Goal: Task Accomplishment & Management: Manage account settings

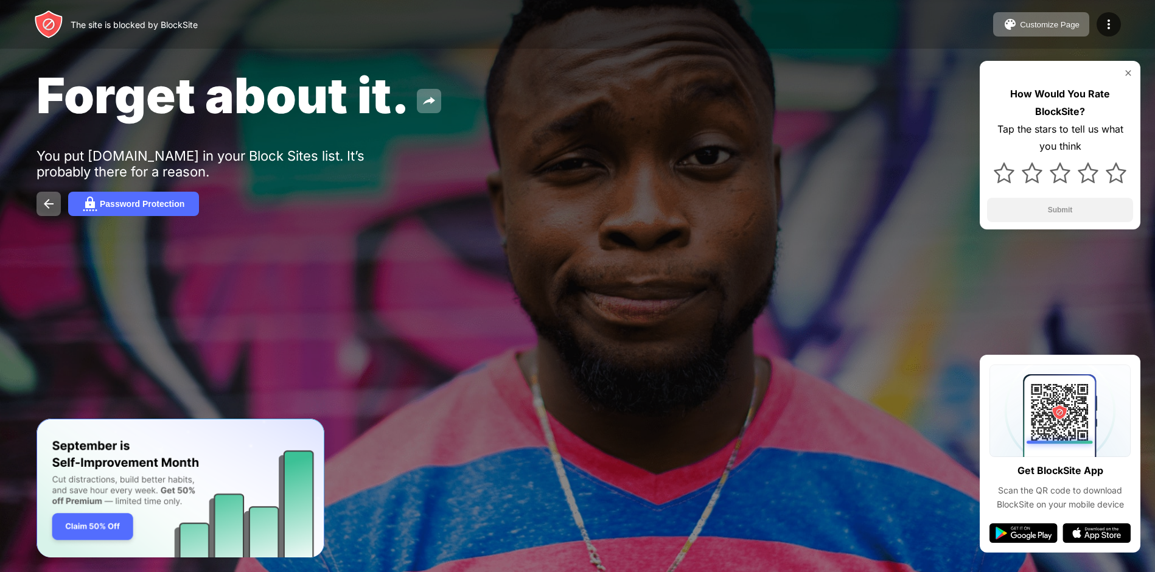
click at [596, 237] on div "Forget about it. You put facebook.com in your Block Sites list. It’s probably t…" at bounding box center [577, 141] width 1155 height 282
click at [573, 196] on div "Password Protection" at bounding box center [577, 204] width 1082 height 24
click at [609, 201] on div "Password Protection" at bounding box center [577, 204] width 1082 height 24
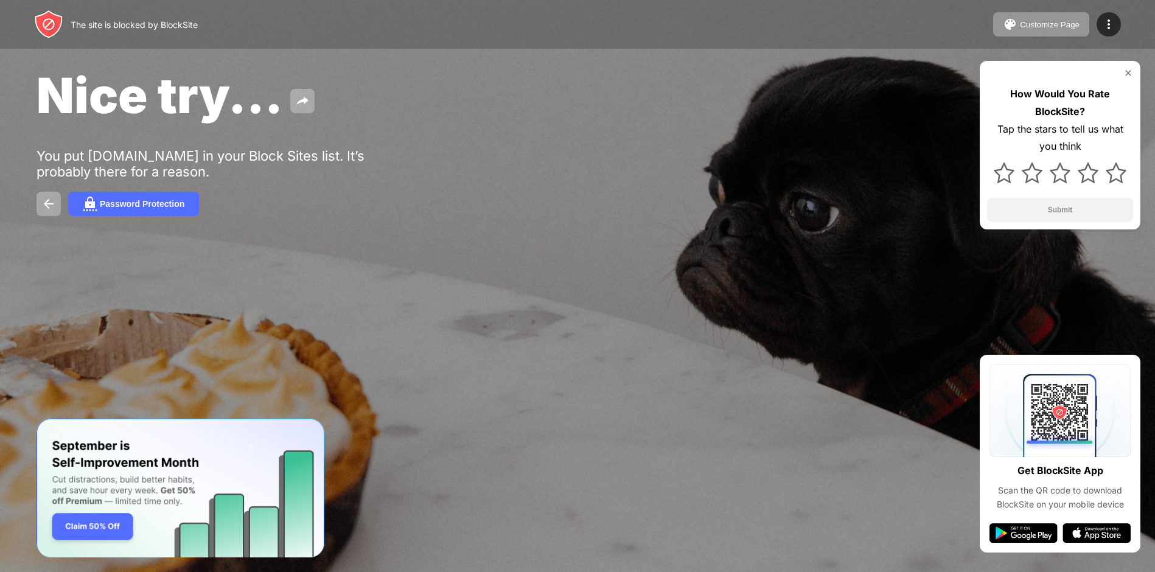
click at [735, 81] on div "Nice try..." at bounding box center [468, 95] width 865 height 59
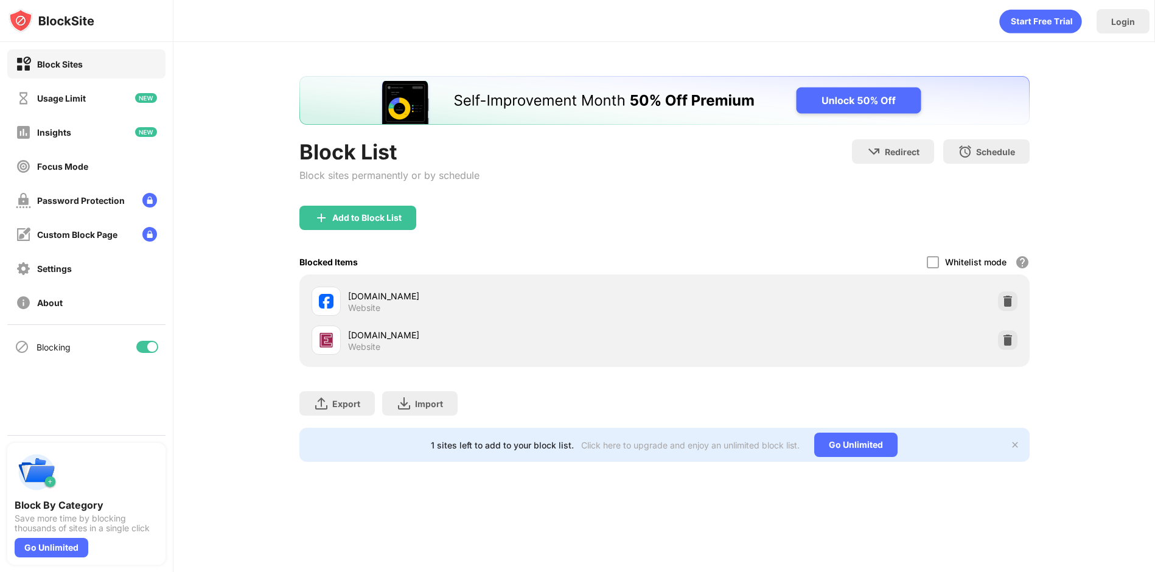
click at [151, 350] on div at bounding box center [152, 347] width 10 height 10
click at [141, 348] on div at bounding box center [142, 347] width 10 height 10
click at [1083, 104] on div "Block List Block sites permanently or by schedule Redirect Choose a site to be …" at bounding box center [663, 269] width 981 height 454
click at [142, 348] on div at bounding box center [147, 347] width 22 height 12
click at [147, 342] on div at bounding box center [147, 347] width 22 height 12
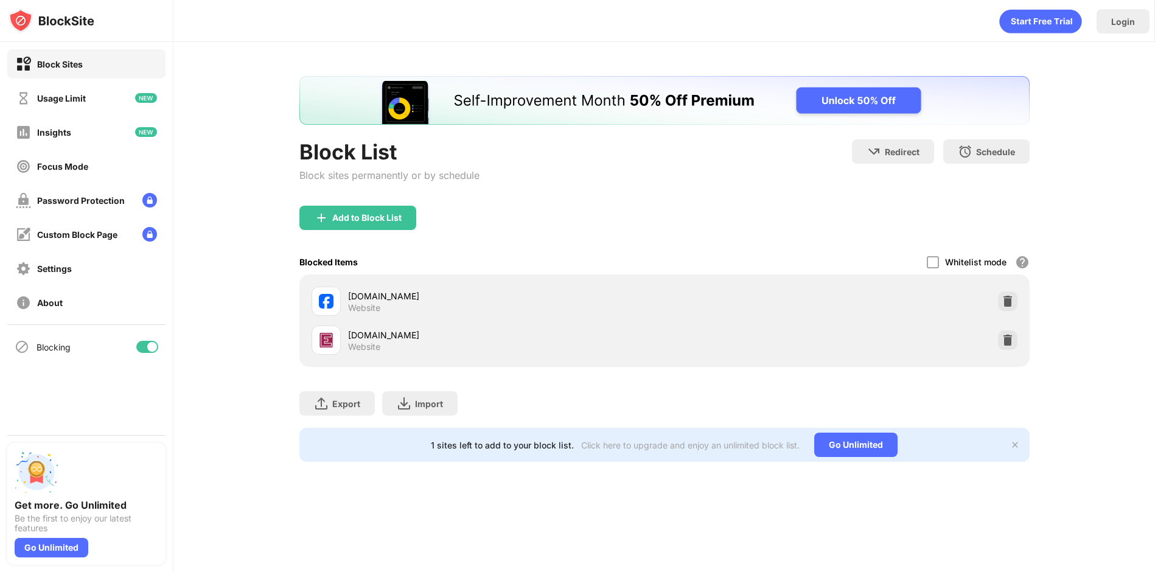
click at [1083, 263] on div "Block List Block sites permanently or by schedule Redirect Choose a site to be …" at bounding box center [663, 269] width 981 height 454
drag, startPoint x: 639, startPoint y: 204, endPoint x: 470, endPoint y: 163, distance: 174.1
click at [470, 163] on div "Block List Block sites permanently or by schedule Redirect Choose a site to be …" at bounding box center [664, 269] width 730 height 386
click at [1076, 121] on div "Block List Block sites permanently or by schedule Redirect Choose a site to be …" at bounding box center [663, 269] width 981 height 454
drag, startPoint x: 551, startPoint y: 181, endPoint x: 300, endPoint y: 137, distance: 255.0
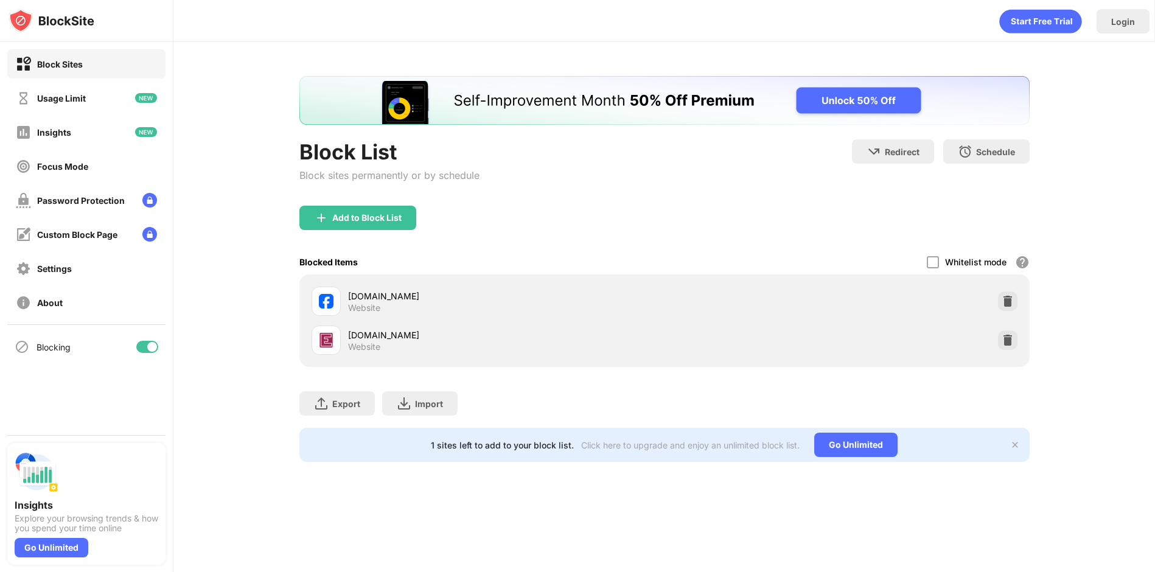
click at [300, 137] on div "Block List Block sites permanently or by schedule Redirect Choose a site to be …" at bounding box center [664, 269] width 730 height 386
click at [204, 491] on div "Block List Block sites permanently or by schedule Redirect Choose a site to be …" at bounding box center [663, 269] width 981 height 454
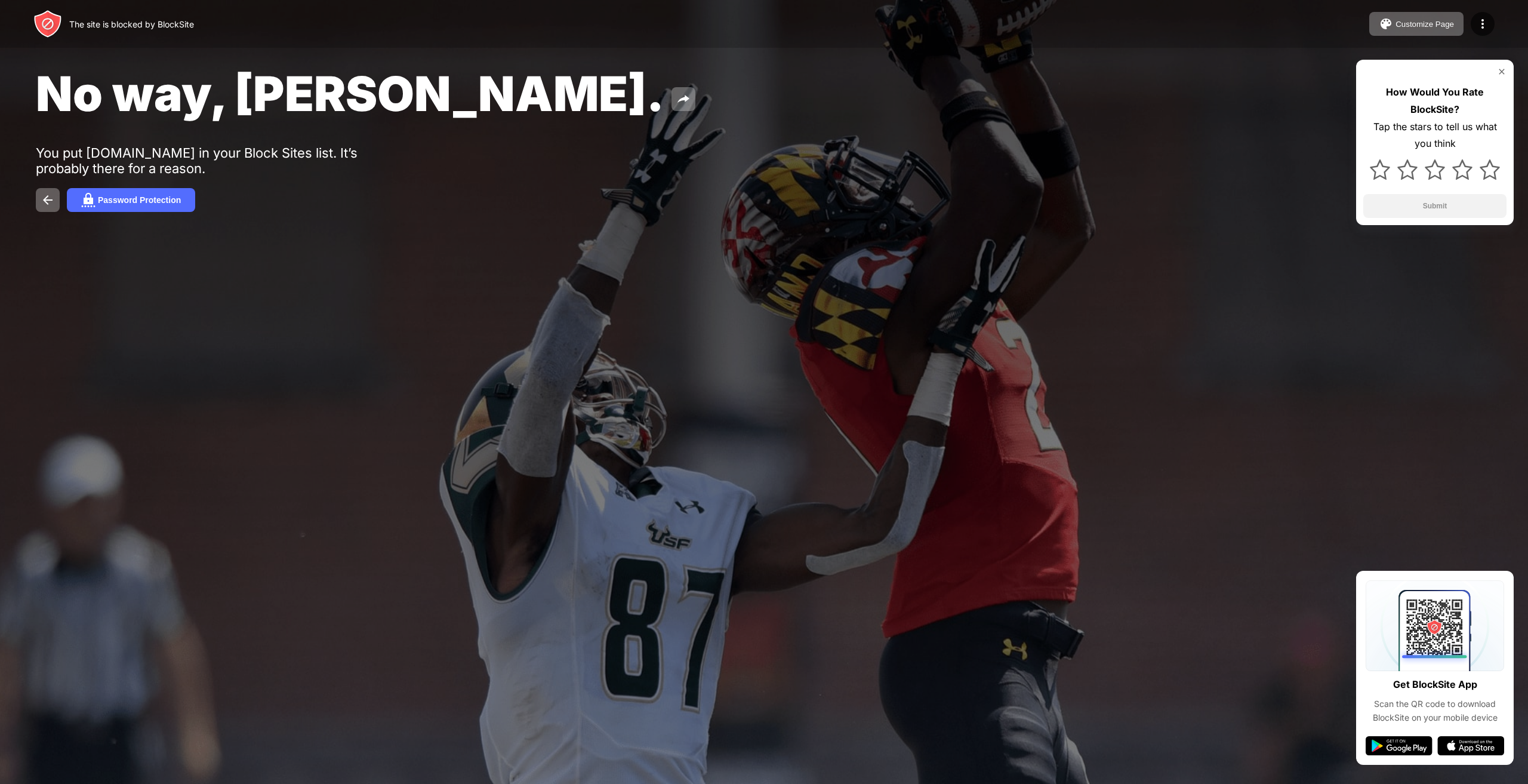
click at [1255, 193] on div "Password Protection" at bounding box center [764, 200] width 1456 height 24
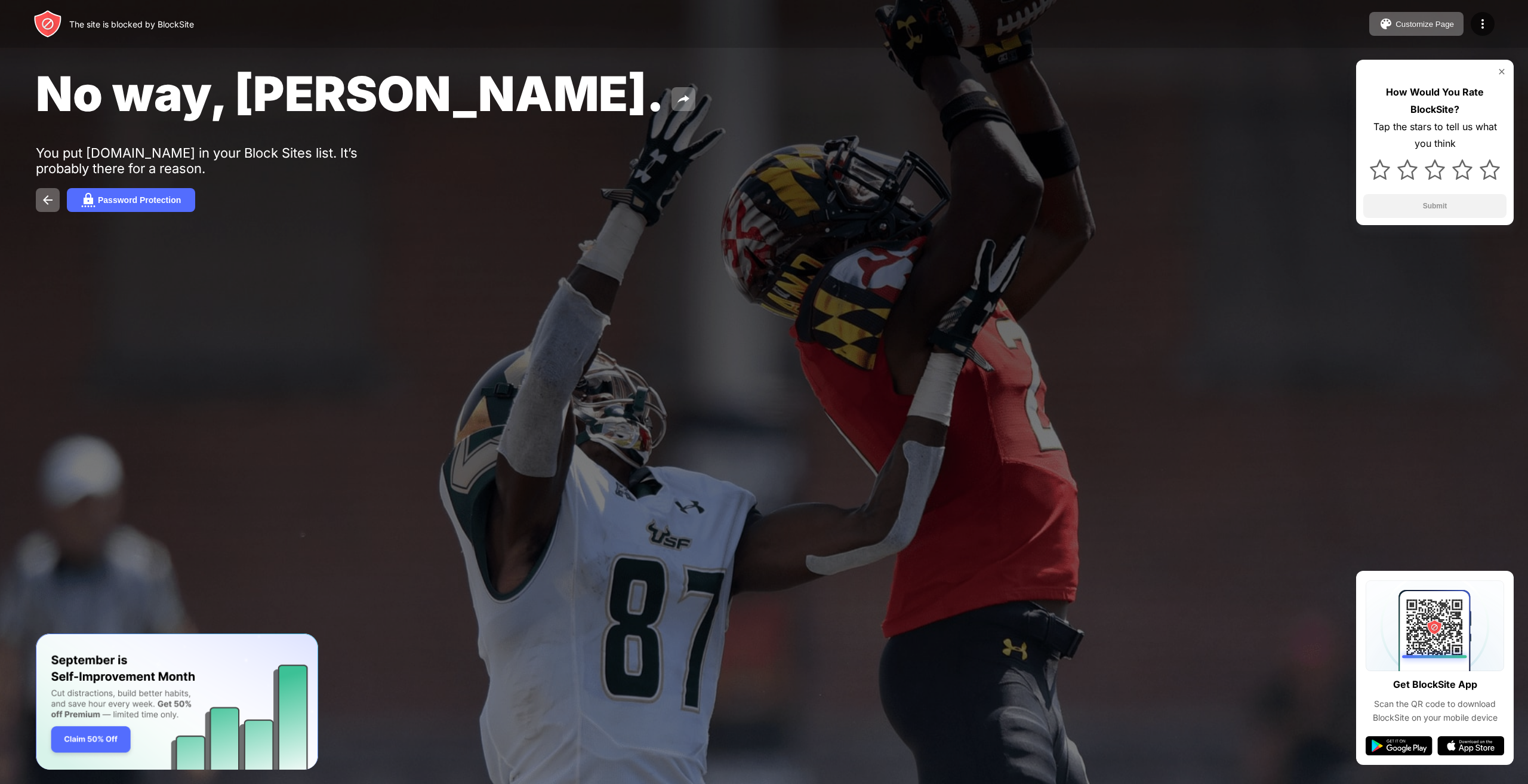
click at [671, 214] on div "No way, Jose. You put facebook.com in your Block Sites list. It’s probably ther…" at bounding box center [764, 138] width 1528 height 277
click at [1027, 232] on div "No way, Jose. You put facebook.com in your Block Sites list. It’s probably ther…" at bounding box center [764, 138] width 1528 height 277
drag, startPoint x: 542, startPoint y: 560, endPoint x: 548, endPoint y: 550, distance: 11.7
click at [543, 560] on div at bounding box center [764, 392] width 1528 height 784
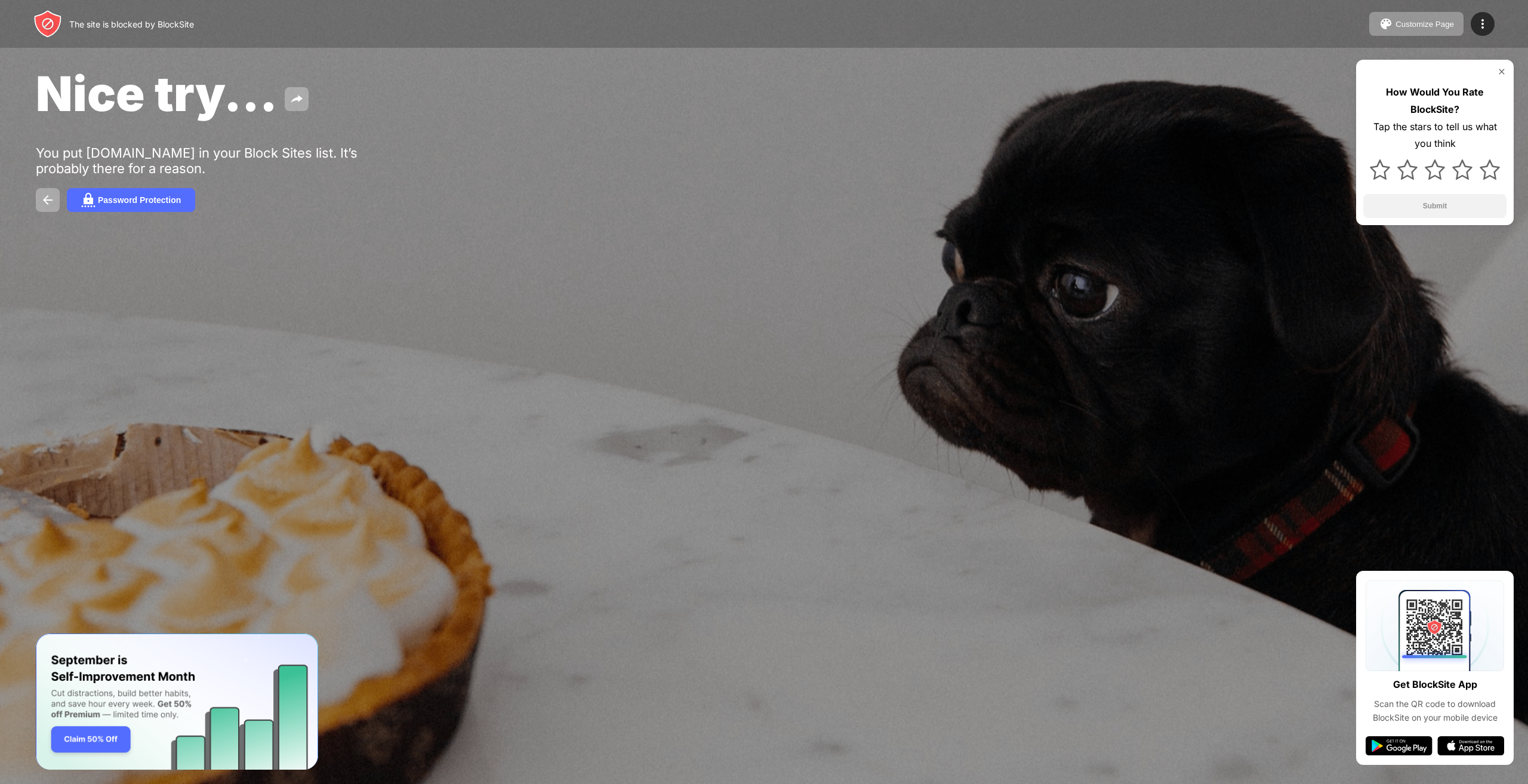
drag, startPoint x: 1179, startPoint y: 189, endPoint x: 1226, endPoint y: 160, distance: 55.2
click at [1179, 190] on div "Password Protection" at bounding box center [764, 200] width 1456 height 24
click at [1506, 73] on div "How Would You Rate BlockSite? Tap the stars to tell us what you think Submit" at bounding box center [1435, 142] width 158 height 165
click at [1504, 73] on img at bounding box center [1502, 72] width 10 height 10
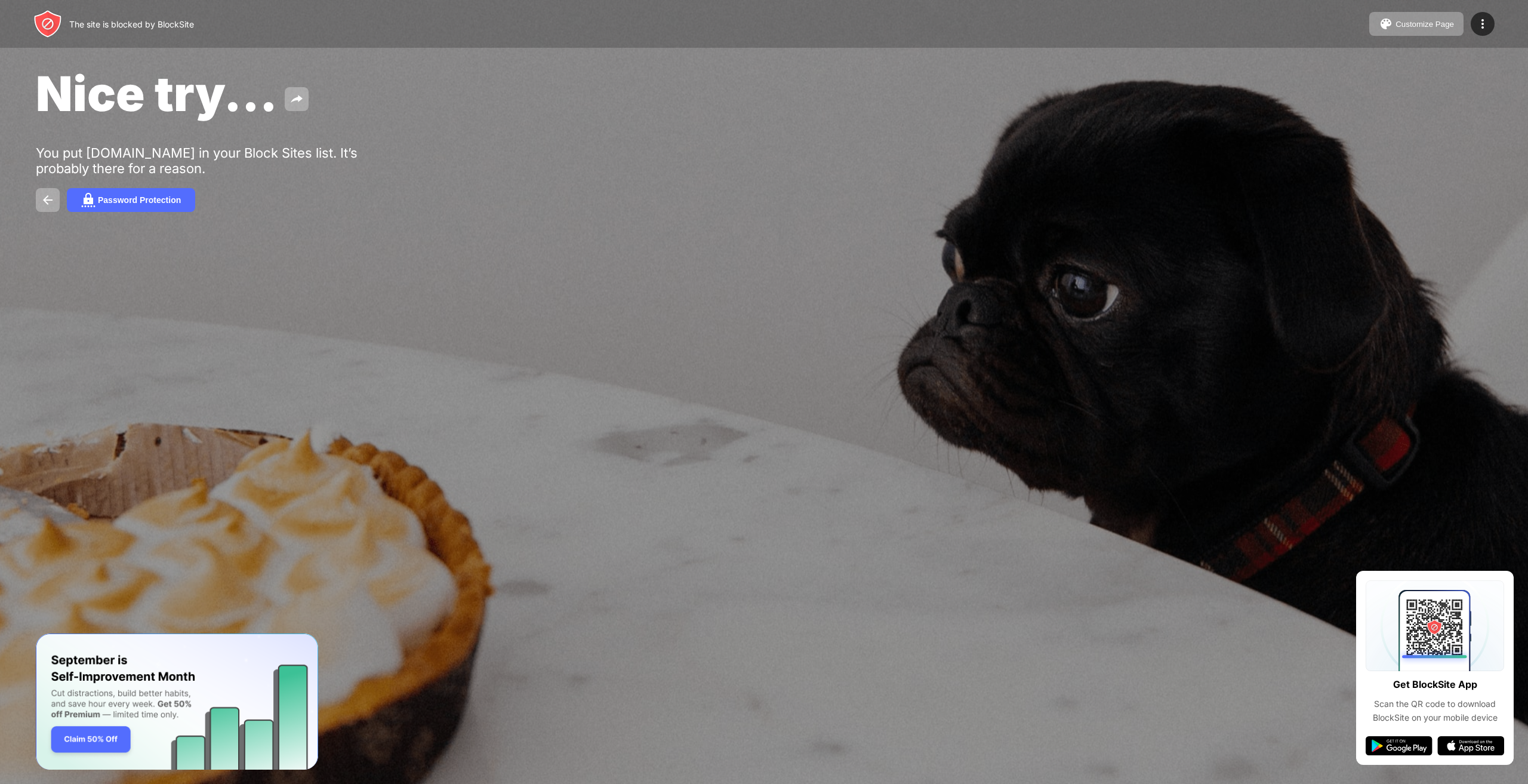
click at [1044, 166] on div "Nice try... You put vnexpress.net in your Block Sites list. It’s probably there…" at bounding box center [764, 138] width 1528 height 277
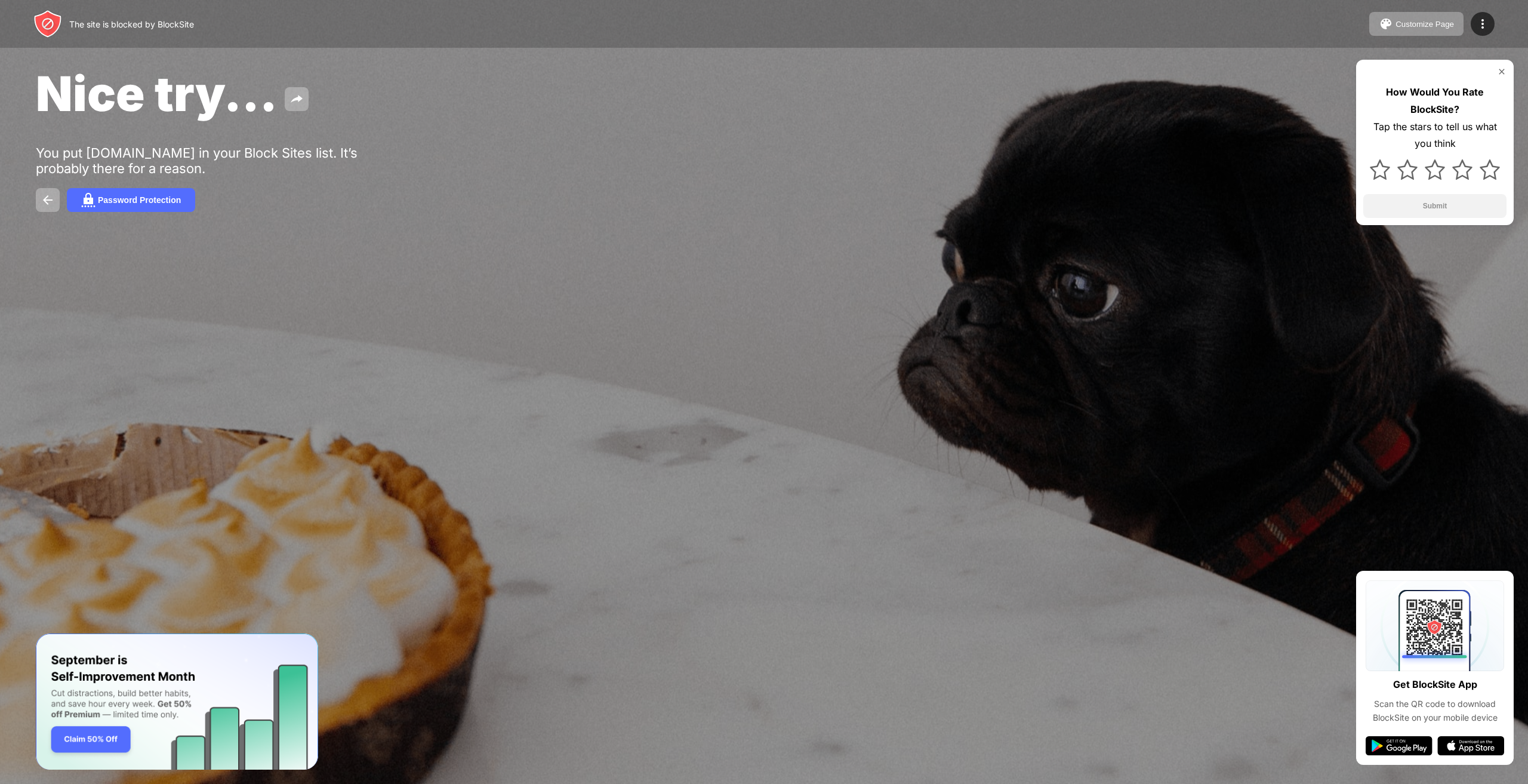
click at [1109, 105] on div "Nice try..." at bounding box center [617, 93] width 1165 height 58
